Goal: Task Accomplishment & Management: Use online tool/utility

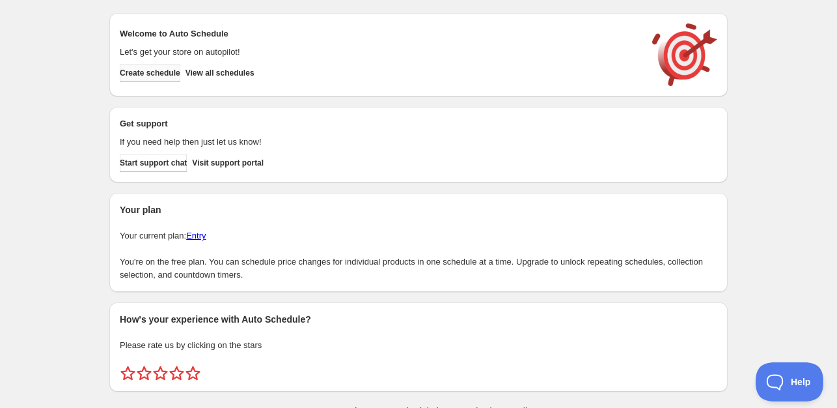
click at [147, 76] on span "Create schedule" at bounding box center [150, 73] width 61 height 10
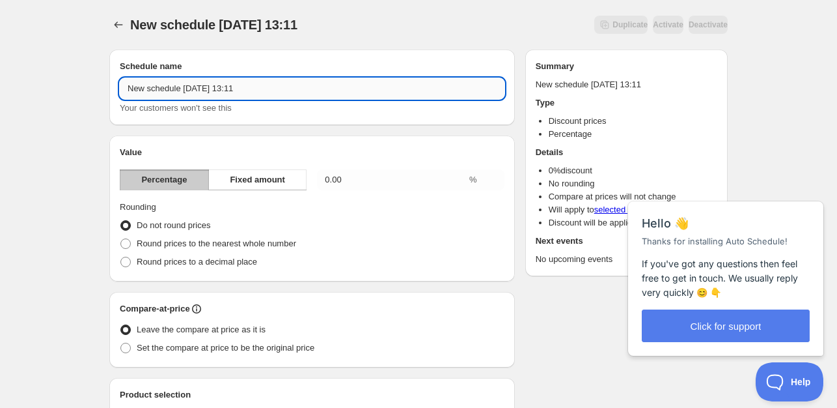
click at [266, 98] on input "New schedule Aug 14 2025 13:11" at bounding box center [312, 88] width 385 height 21
drag, startPoint x: 294, startPoint y: 77, endPoint x: 253, endPoint y: 104, distance: 49.5
click at [253, 104] on div "New schedule Aug 14 2025 13:11popust Your customers won't see this" at bounding box center [312, 96] width 385 height 36
type input "New schedule Aug 14 2025 13:11"
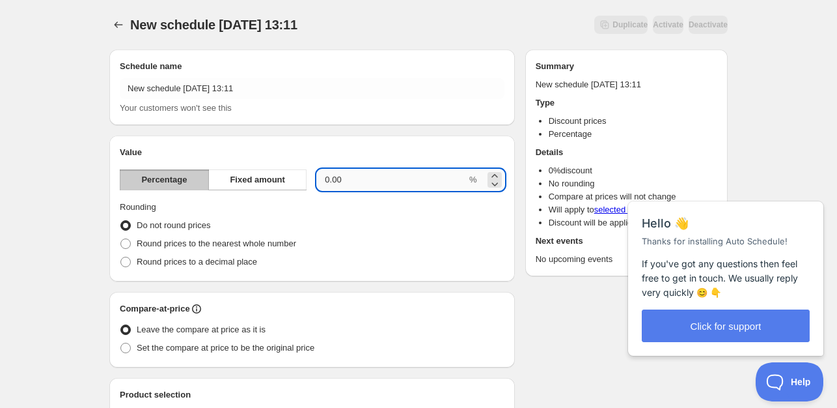
click at [419, 180] on input "0.00" at bounding box center [392, 179] width 150 height 21
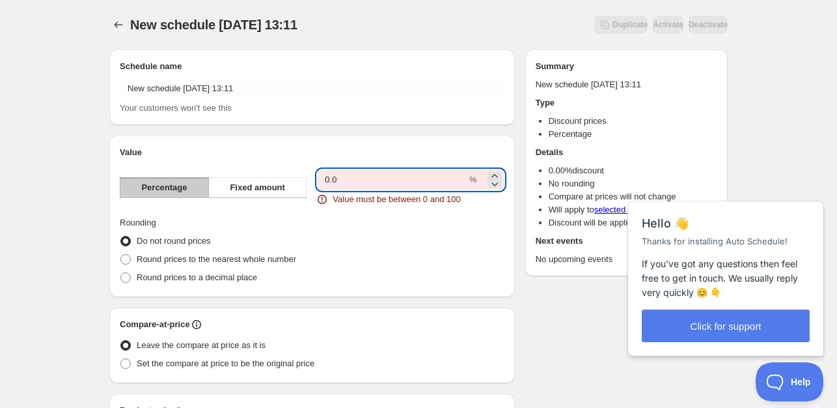
type input "0"
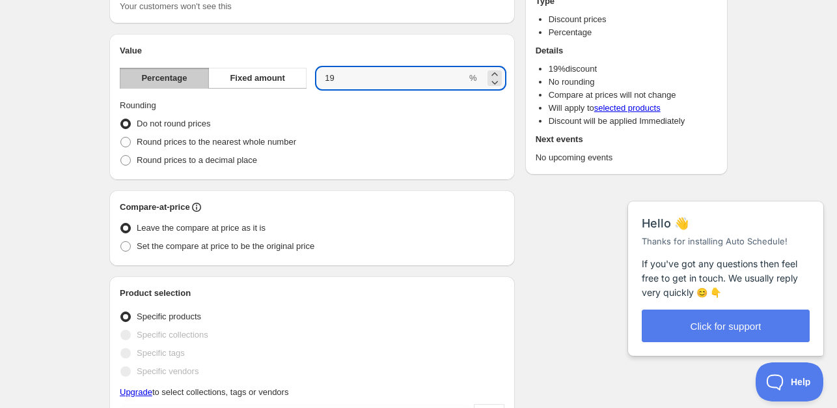
scroll to position [130, 0]
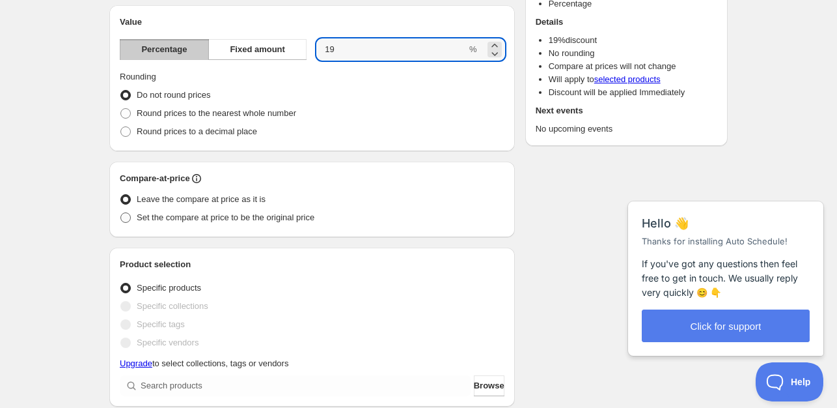
type input "19"
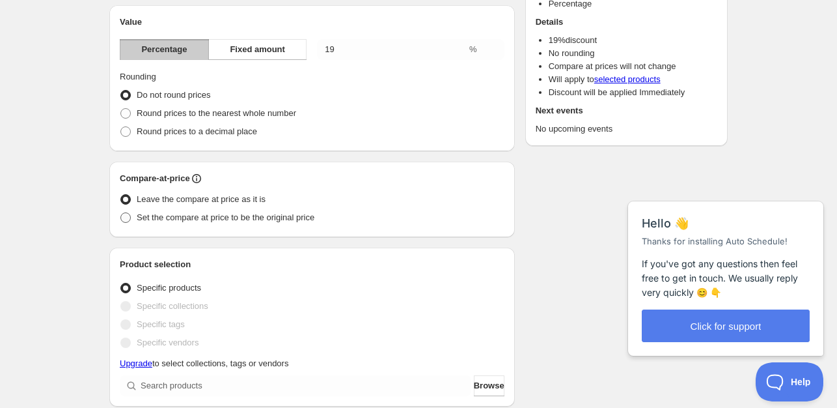
click at [295, 221] on span "Set the compare at price to be the original price" at bounding box center [226, 217] width 178 height 10
click at [121, 213] on input "Set the compare at price to be the original price" at bounding box center [120, 212] width 1 height 1
radio input "true"
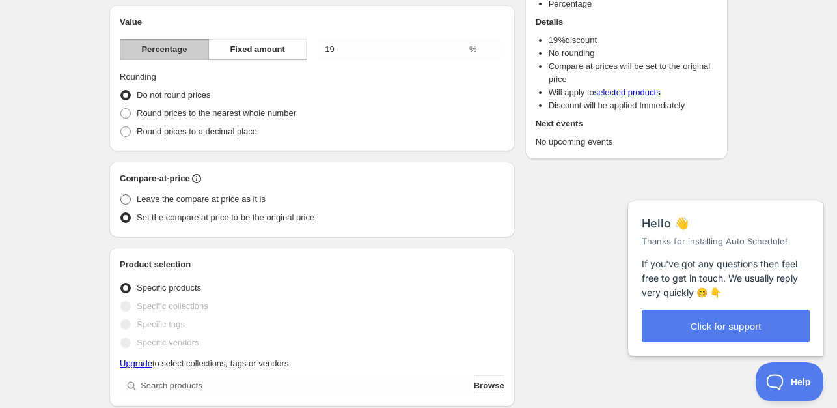
click at [255, 195] on span "Leave the compare at price as it is" at bounding box center [201, 199] width 129 height 10
click at [121, 195] on input "Leave the compare at price as it is" at bounding box center [120, 194] width 1 height 1
radio input "true"
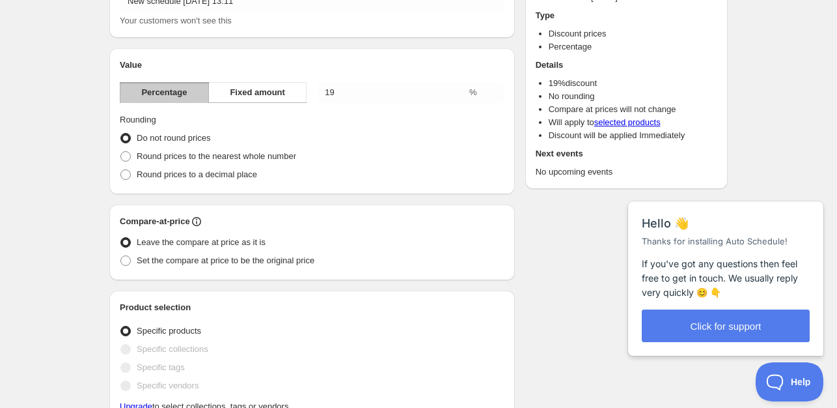
scroll to position [65, 0]
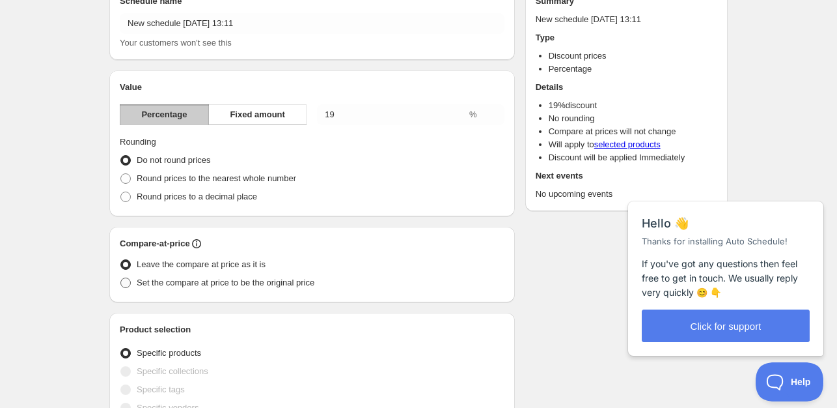
click at [303, 285] on span "Set the compare at price to be the original price" at bounding box center [226, 282] width 178 height 10
click at [121, 278] on input "Set the compare at price to be the original price" at bounding box center [120, 277] width 1 height 1
radio input "true"
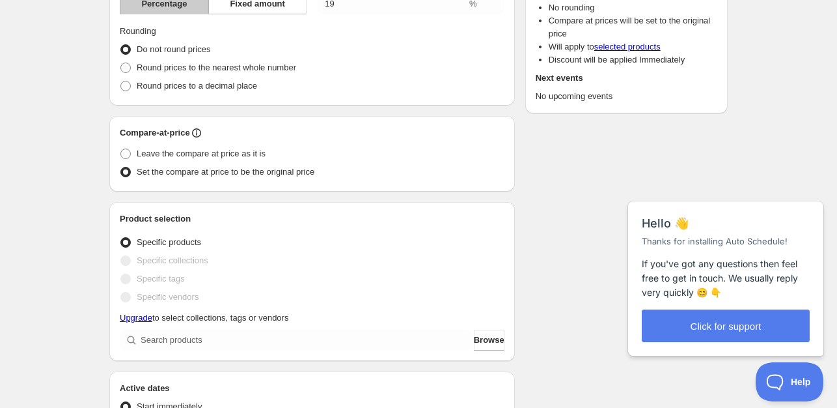
scroll to position [260, 0]
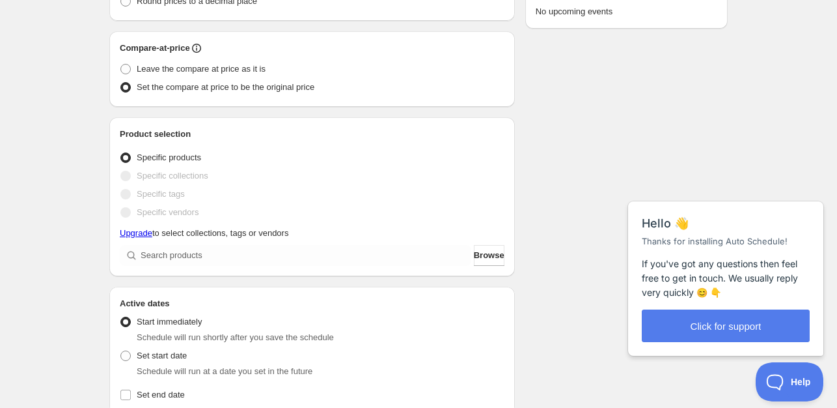
click at [298, 277] on div "Schedule name New schedule Aug 14 2025 13:11 Your customers won't see this Valu…" at bounding box center [312, 252] width 406 height 926
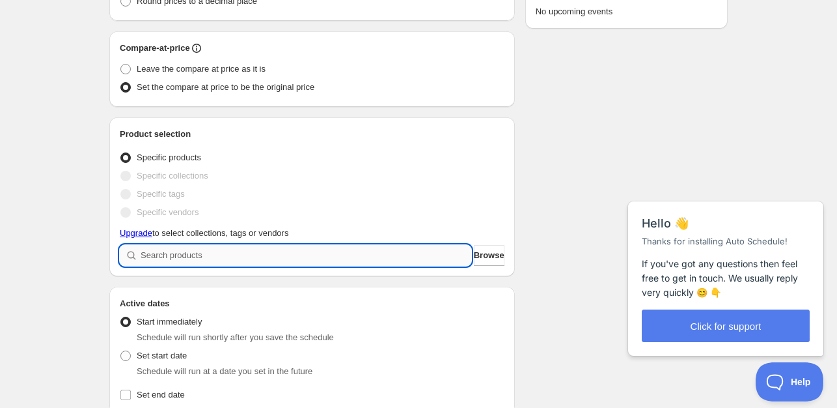
click at [300, 261] on input "search" at bounding box center [306, 255] width 331 height 21
type input "n"
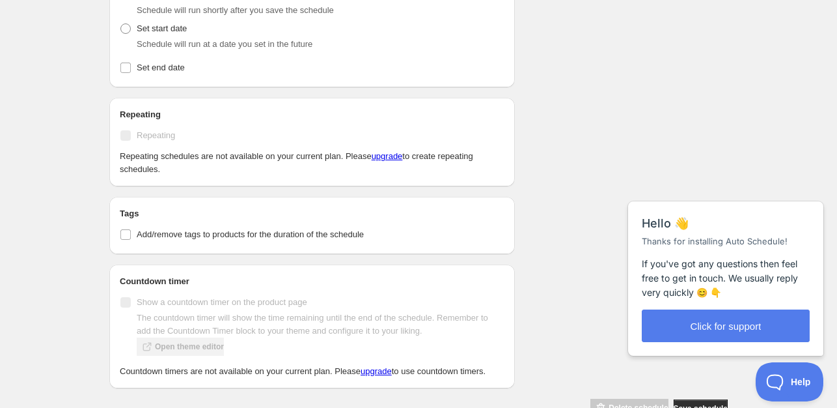
scroll to position [651, 0]
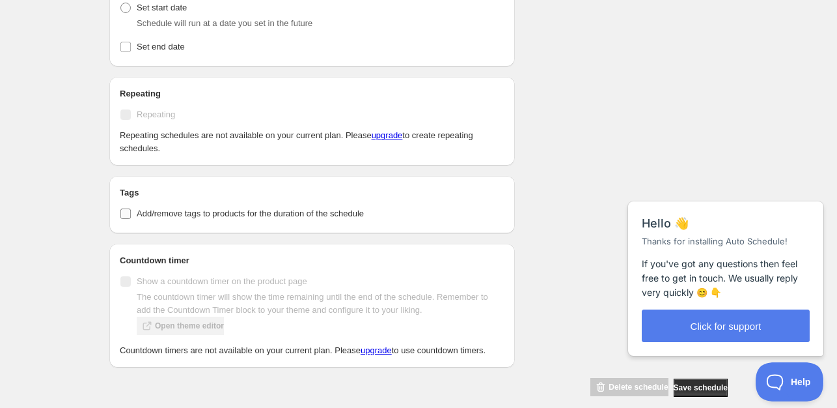
click at [283, 217] on span "Add/remove tags to products for the duration of the schedule" at bounding box center [250, 213] width 227 height 10
click at [131, 217] on input "Add/remove tags to products for the duration of the schedule" at bounding box center [125, 213] width 10 height 10
checkbox input "true"
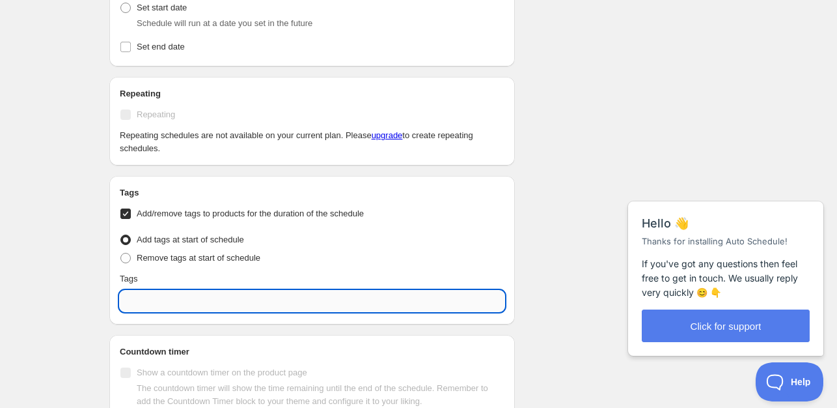
click at [268, 309] on input "text" at bounding box center [312, 300] width 385 height 21
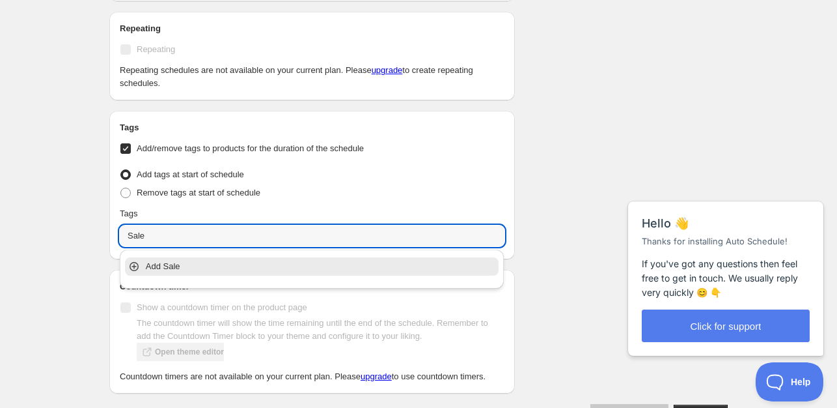
type input "Sale"
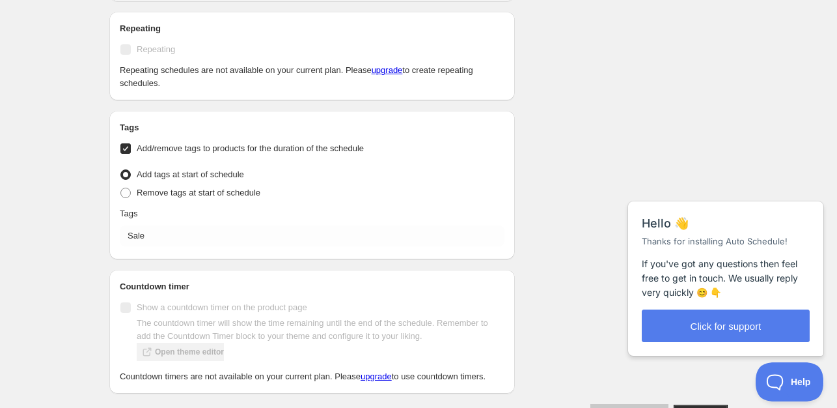
click at [143, 192] on span "Remove tags at start of schedule" at bounding box center [199, 193] width 124 height 10
click at [121, 188] on input "Remove tags at start of schedule" at bounding box center [120, 188] width 1 height 1
radio input "true"
click at [146, 173] on span "Add tags at start of schedule" at bounding box center [190, 174] width 107 height 10
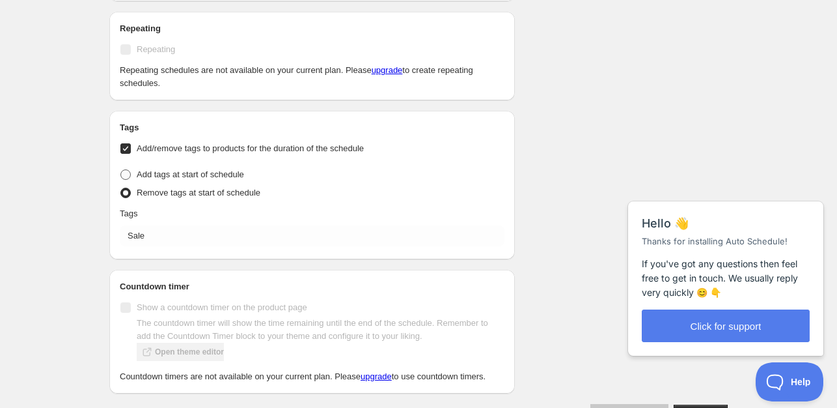
click at [121, 170] on input "Add tags at start of schedule" at bounding box center [120, 169] width 1 height 1
radio input "true"
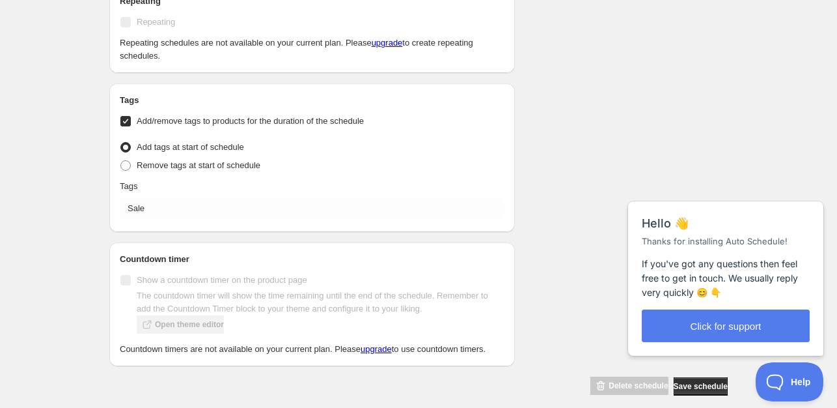
scroll to position [756, 0]
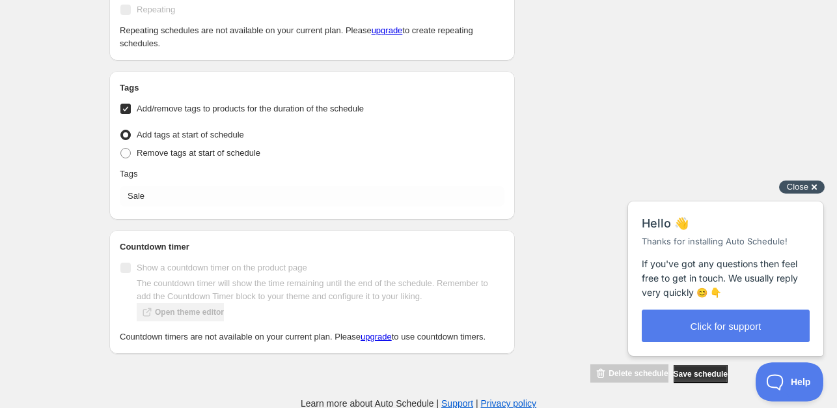
click at [809, 191] on div "Close cross-small" at bounding box center [802, 187] width 46 height 14
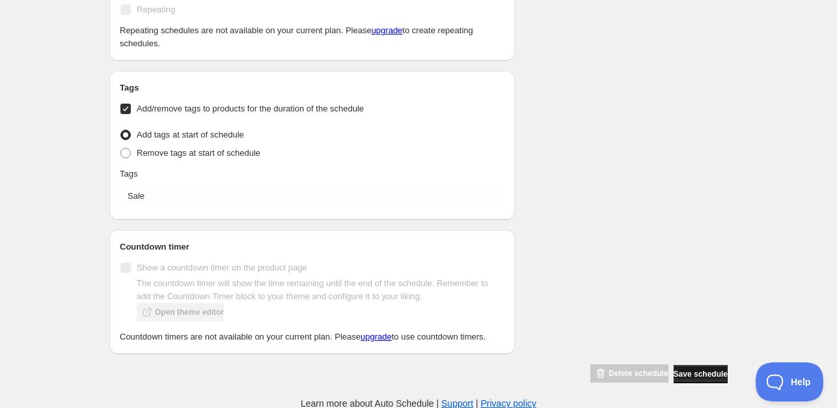
click at [705, 378] on button "Save schedule" at bounding box center [701, 374] width 54 height 18
click at [710, 375] on span "Save schedule" at bounding box center [701, 374] width 54 height 10
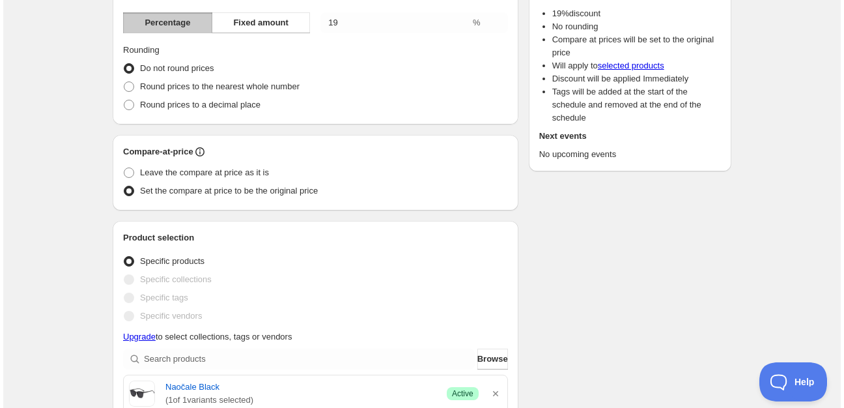
scroll to position [0, 0]
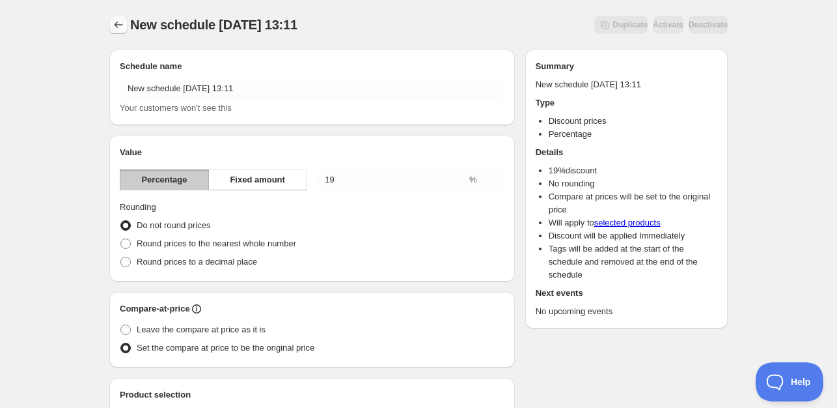
click at [120, 19] on icon "Schedules" at bounding box center [118, 24] width 13 height 13
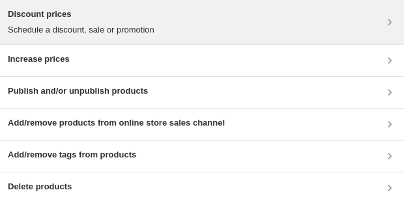
click at [85, 36] on p "Schedule a discount, sale or promotion" at bounding box center [81, 29] width 147 height 13
